Goal: Task Accomplishment & Management: Use online tool/utility

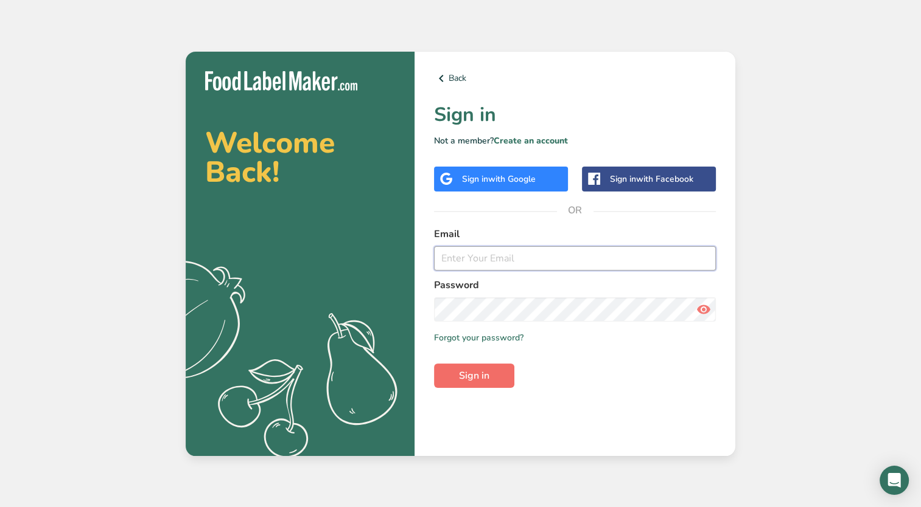
type input "[EMAIL_ADDRESS][DOMAIN_NAME]"
click at [487, 378] on span "Sign in" at bounding box center [474, 376] width 30 height 15
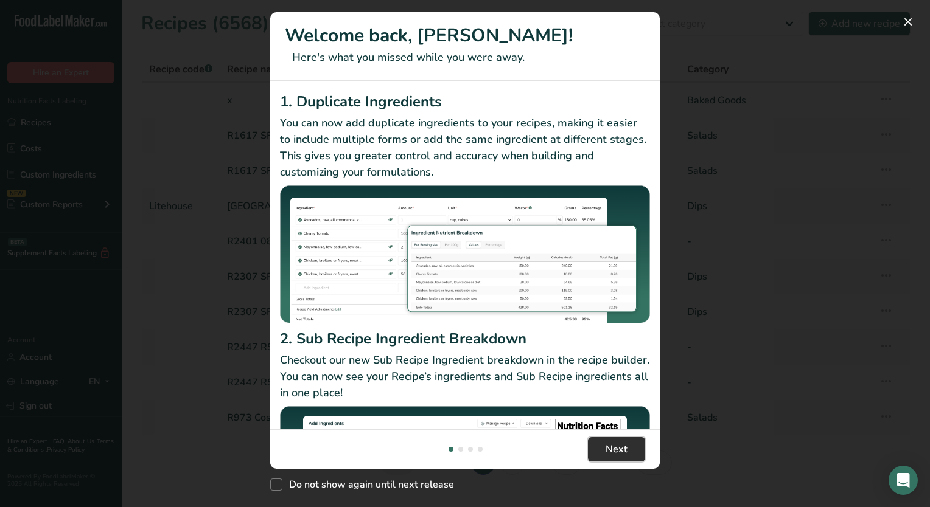
click at [619, 445] on span "Next" at bounding box center [616, 449] width 22 height 15
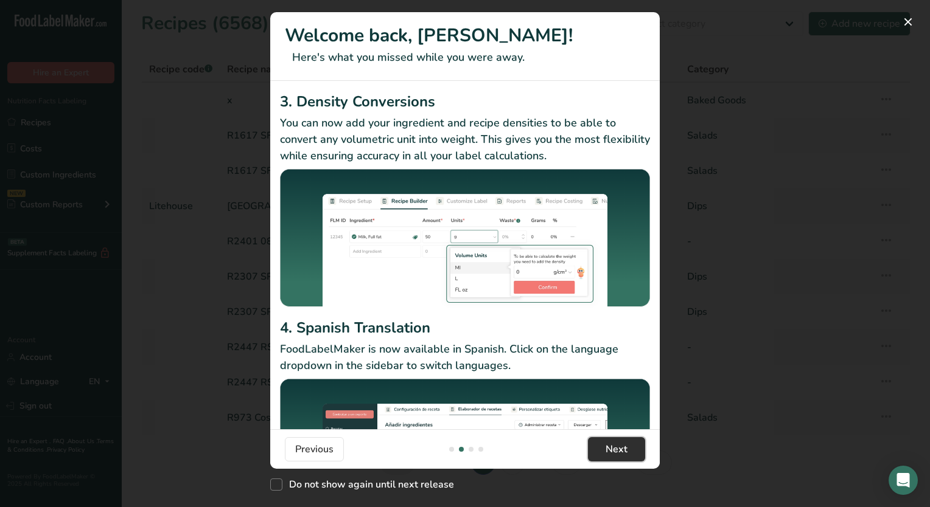
click at [621, 447] on span "Next" at bounding box center [616, 449] width 22 height 15
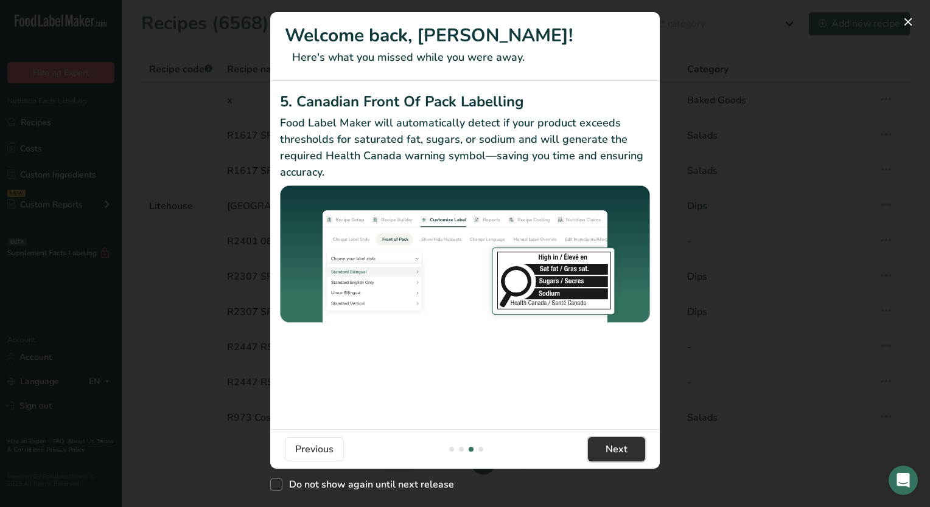
click at [621, 447] on span "Next" at bounding box center [616, 449] width 22 height 15
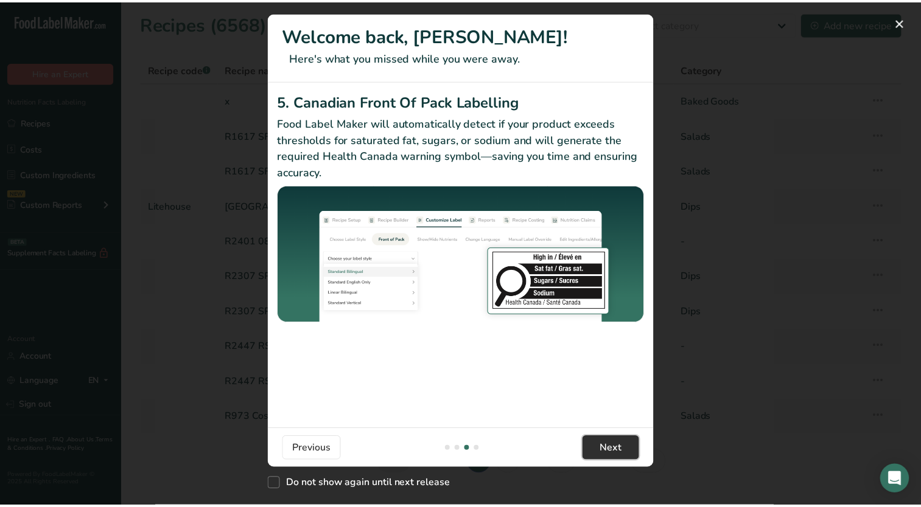
scroll to position [0, 1168]
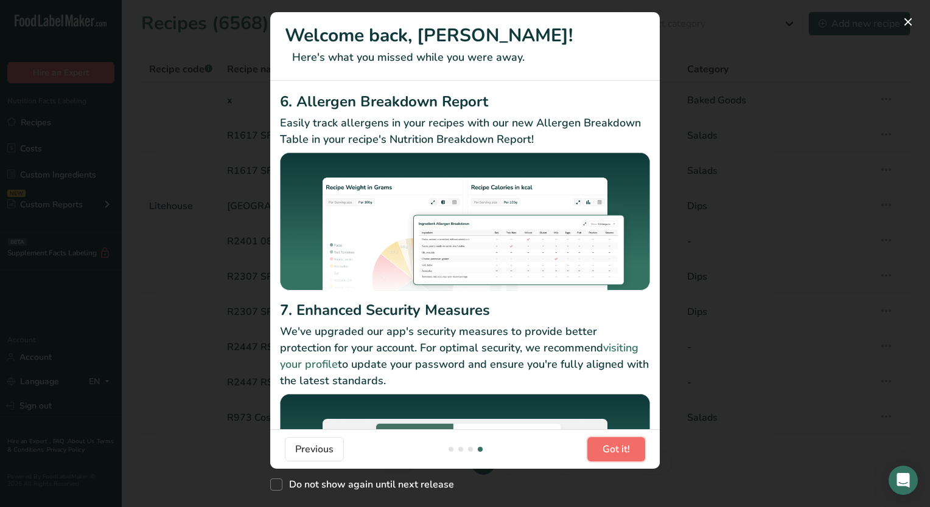
click at [621, 447] on span "Got it!" at bounding box center [615, 449] width 27 height 15
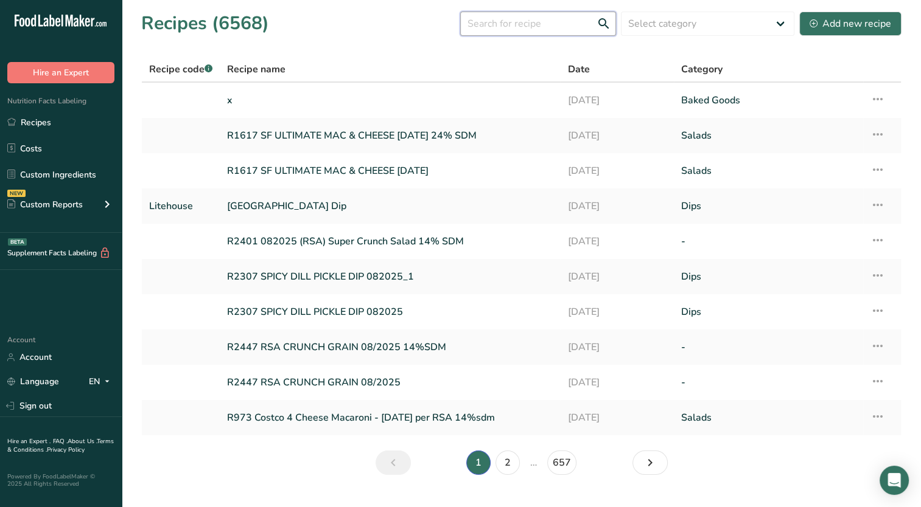
click at [549, 30] on input "text" at bounding box center [538, 24] width 156 height 24
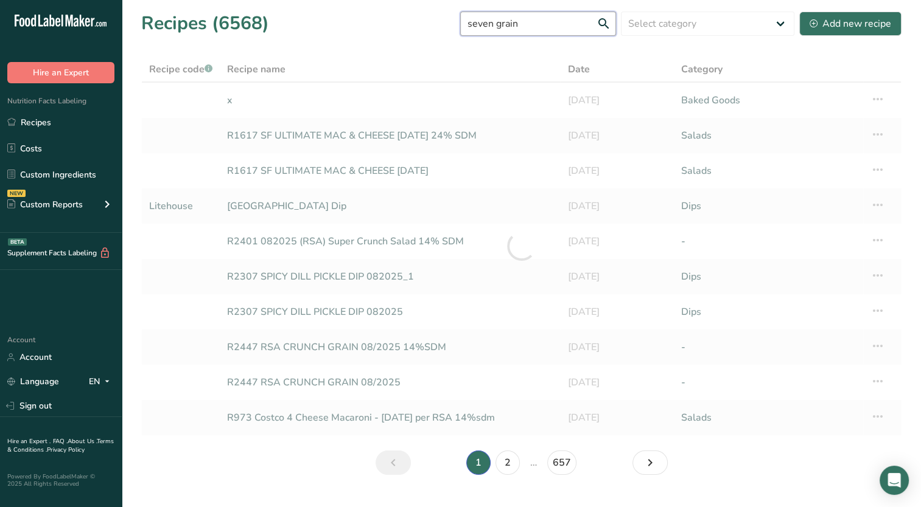
type input "seven grain"
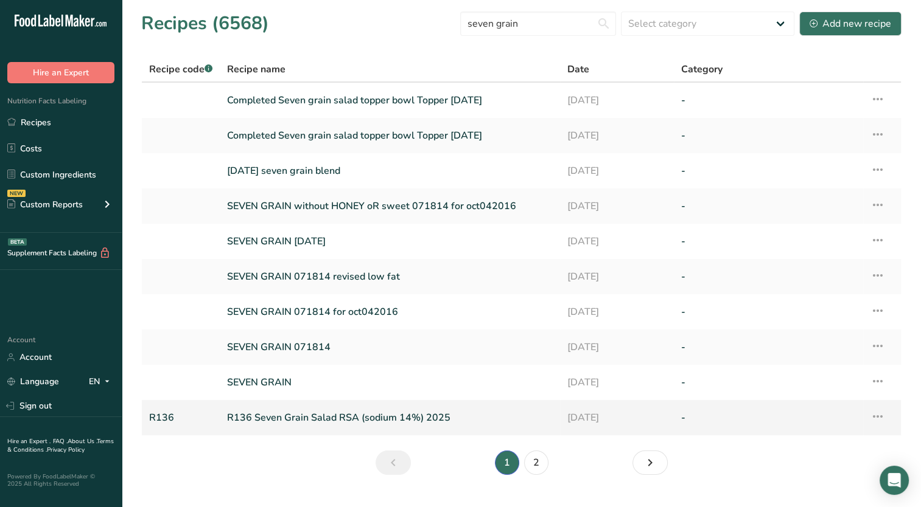
click at [338, 408] on link "R136 Seven Grain Salad RSA (sodium 14%) 2025" at bounding box center [390, 418] width 326 height 26
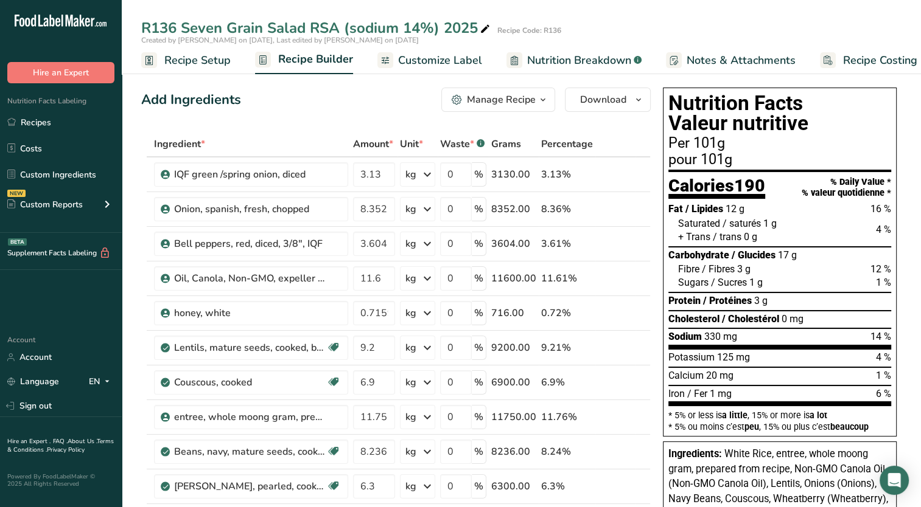
click at [181, 60] on span "Recipe Setup" at bounding box center [197, 60] width 66 height 16
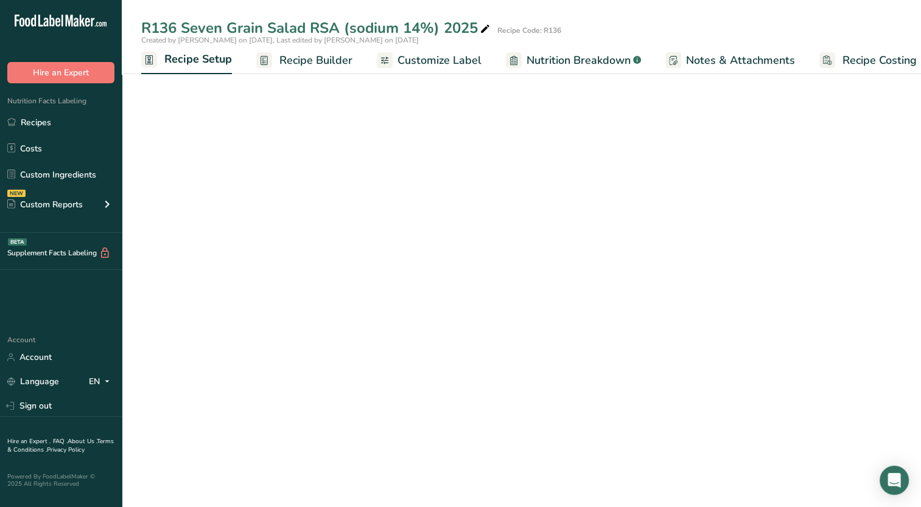
scroll to position [0, 4]
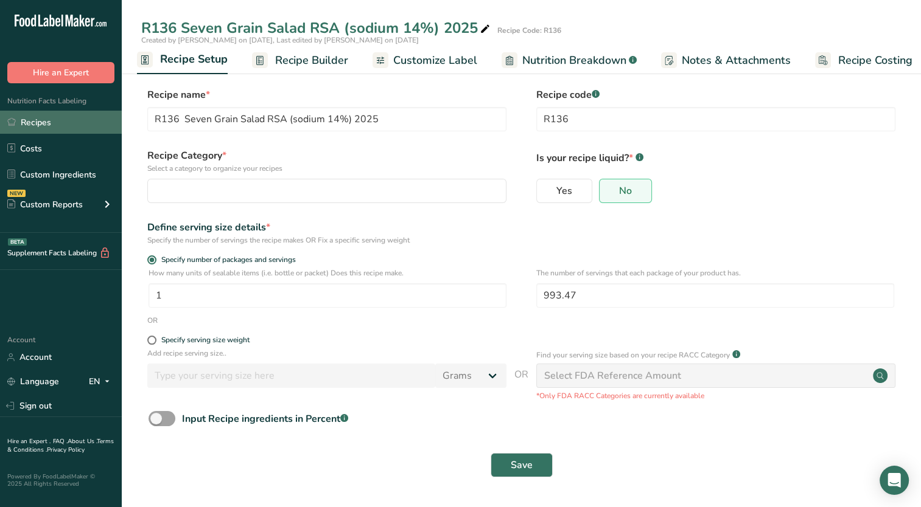
click at [39, 123] on link "Recipes" at bounding box center [61, 122] width 122 height 23
